Goal: Information Seeking & Learning: Learn about a topic

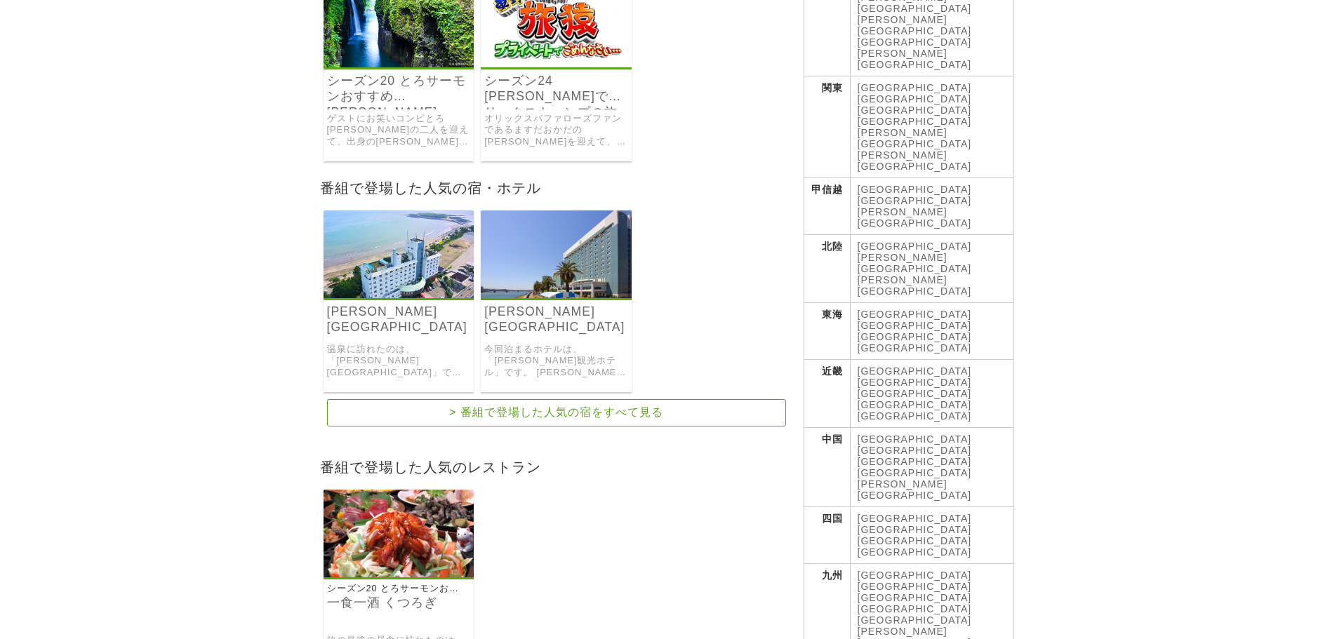
scroll to position [140, 0]
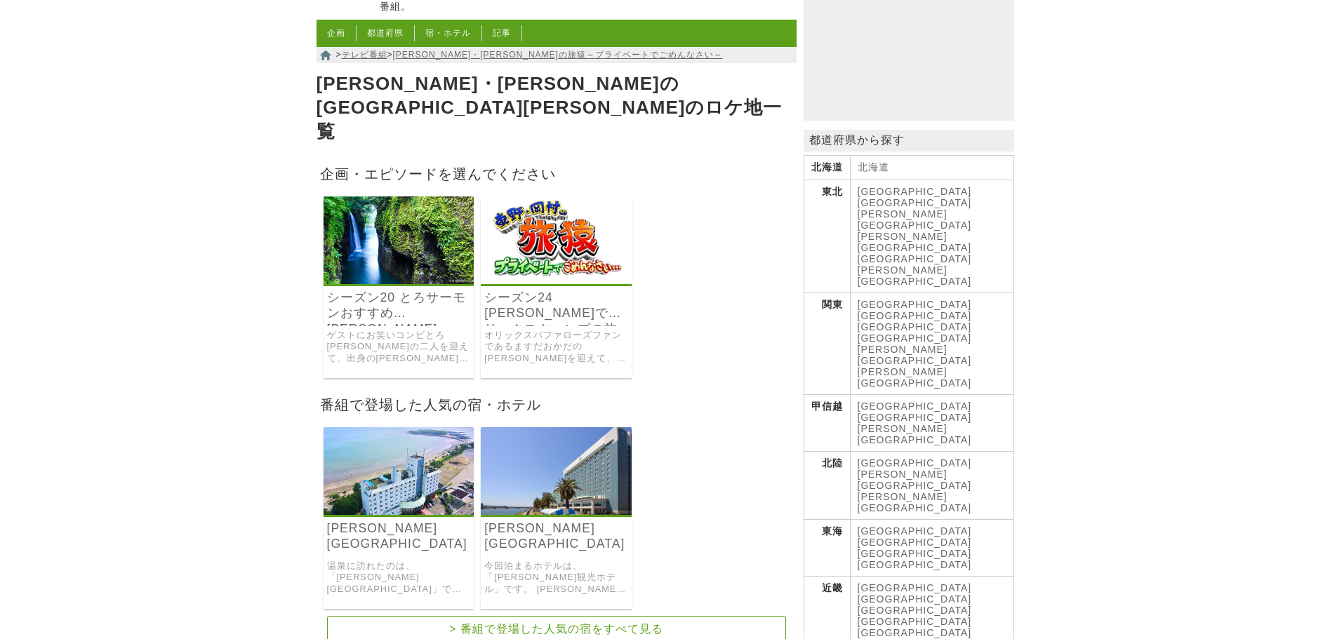
click at [409, 330] on link "ゲストにお笑いコンビとろ[PERSON_NAME]の二人を迎えて、出身の[PERSON_NAME][GEOGRAPHIC_DATA]のおすすめパワースポットや…" at bounding box center [399, 347] width 144 height 35
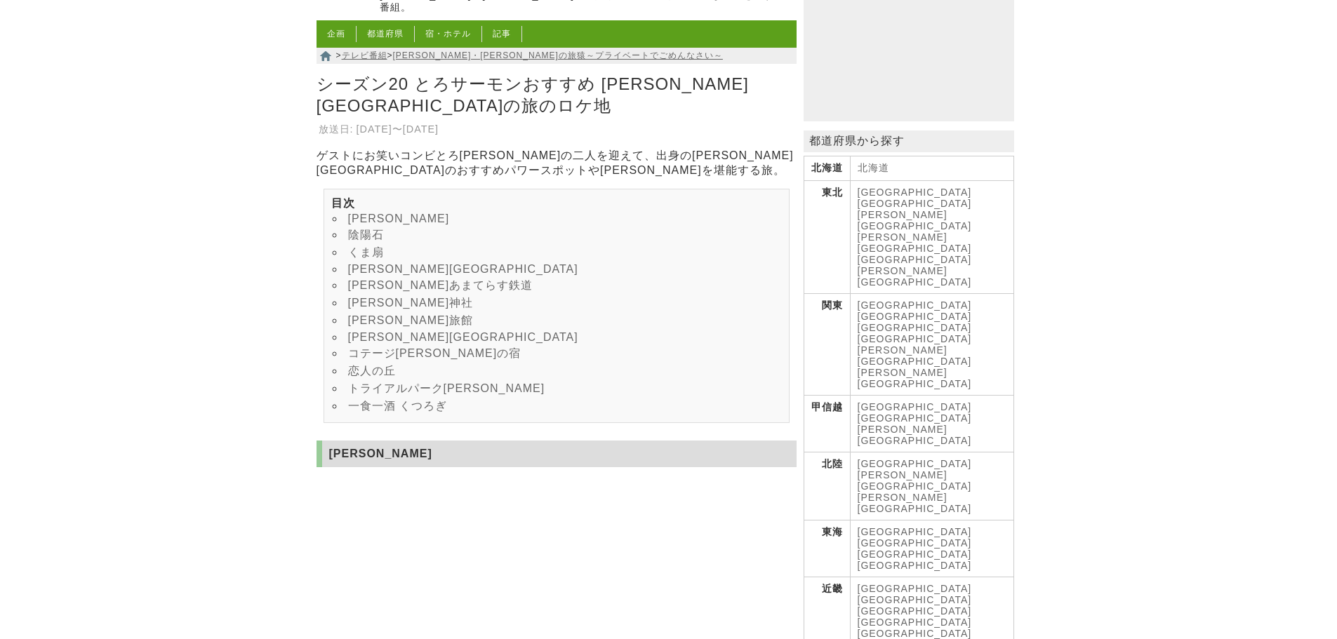
scroll to position [140, 0]
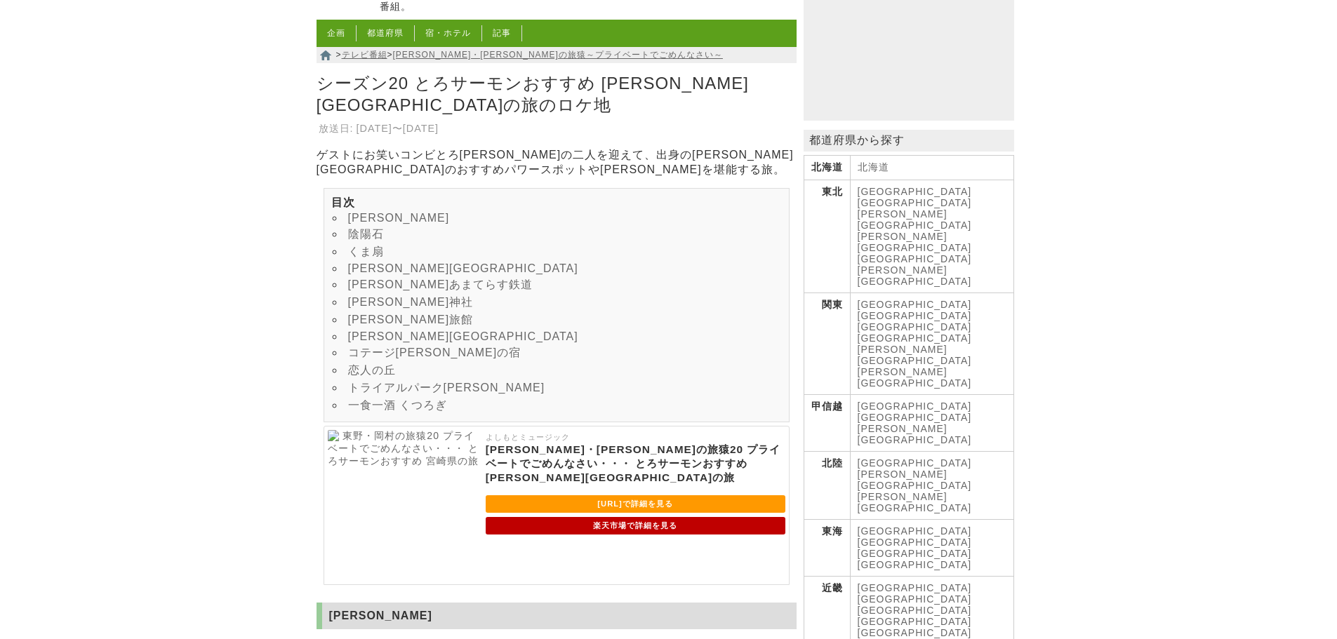
click at [399, 279] on link "[PERSON_NAME]あまてらす鉄道" at bounding box center [440, 285] width 185 height 12
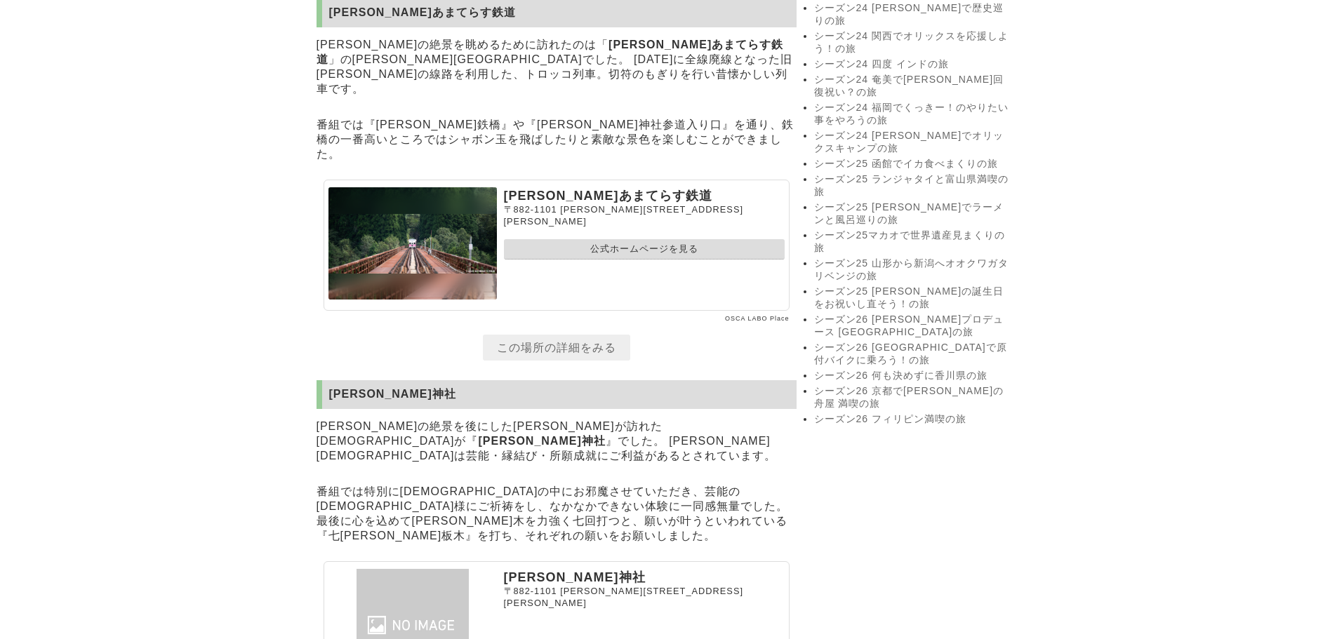
click at [662, 239] on link "公式ホームページを見る" at bounding box center [644, 249] width 281 height 20
